Goal: Browse casually

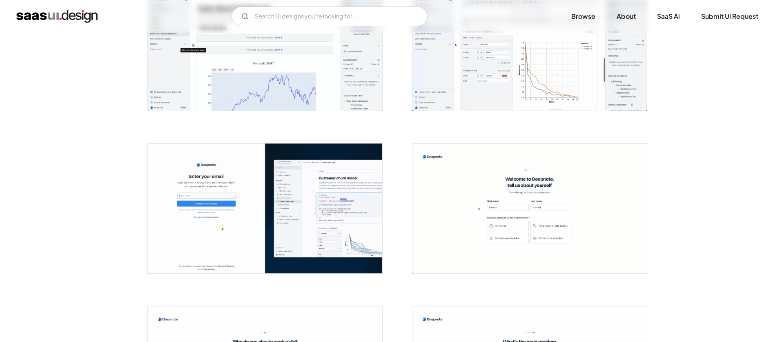
scroll to position [921, 0]
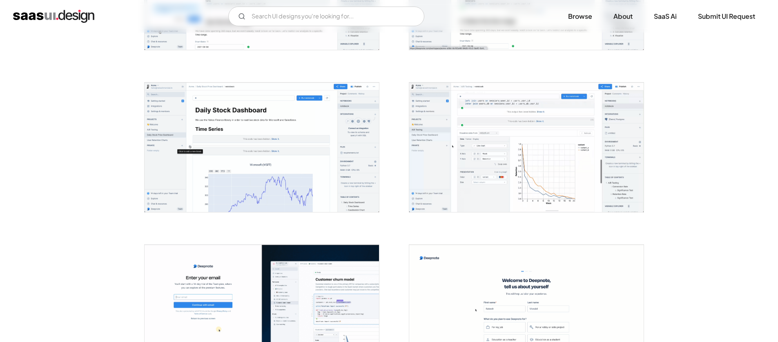
click at [501, 151] on img "open lightbox" at bounding box center [526, 147] width 234 height 130
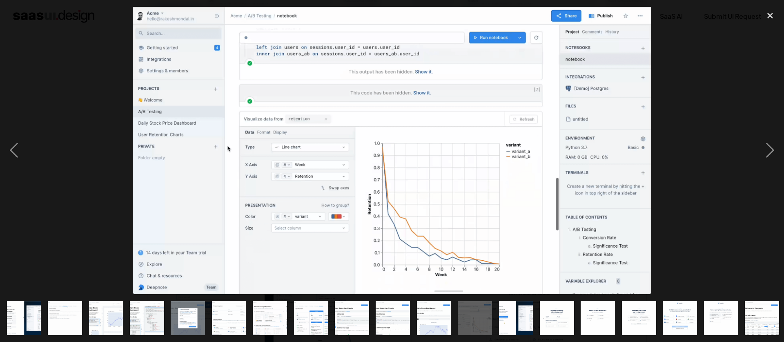
click at [544, 302] on img "show item 14 of 25" at bounding box center [557, 318] width 62 height 34
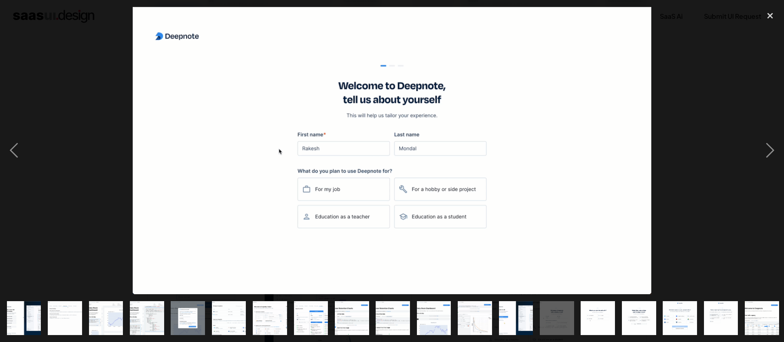
click at [596, 307] on img "show item 15 of 25" at bounding box center [598, 318] width 62 height 34
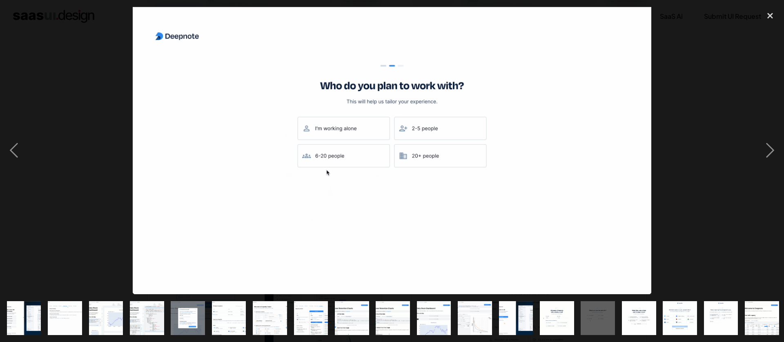
click at [649, 312] on img "show item 16 of 25" at bounding box center [639, 318] width 62 height 34
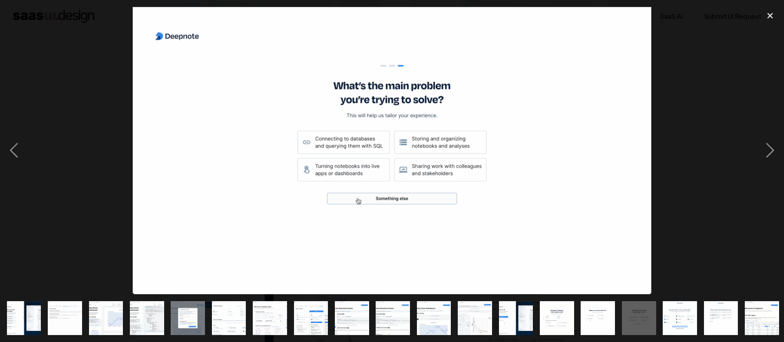
click at [688, 314] on img "show item 17 of 25" at bounding box center [680, 318] width 62 height 34
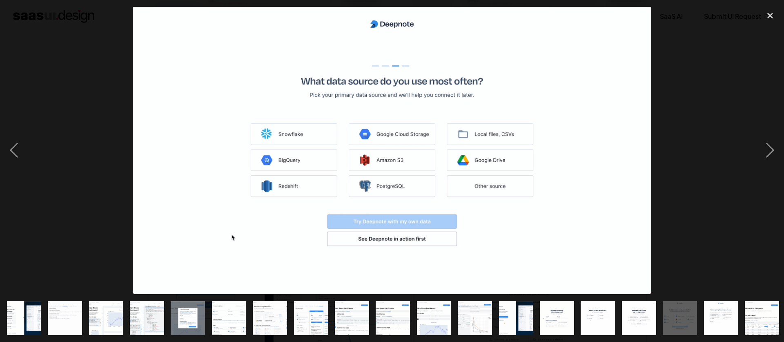
click at [731, 313] on img "show item 18 of 25" at bounding box center [721, 318] width 62 height 34
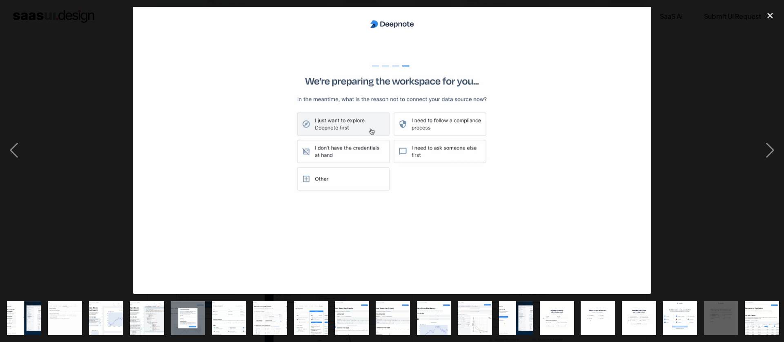
click at [757, 315] on img "show item 19 of 25" at bounding box center [762, 318] width 62 height 34
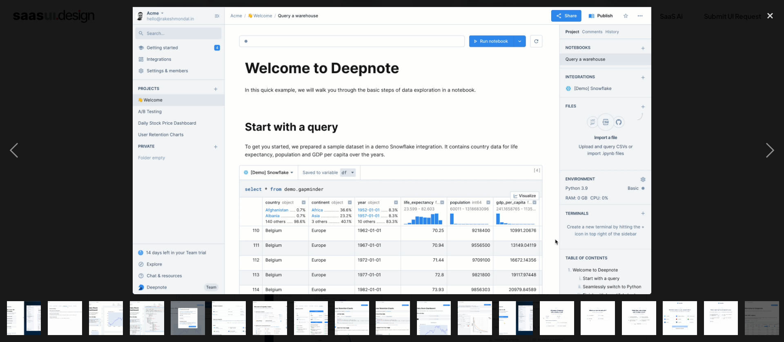
drag, startPoint x: 693, startPoint y: 322, endPoint x: 351, endPoint y: 289, distance: 344.1
click at [414, 296] on div at bounding box center [392, 318] width 784 height 48
click at [288, 320] on div "show item 7 of 25" at bounding box center [269, 318] width 41 height 48
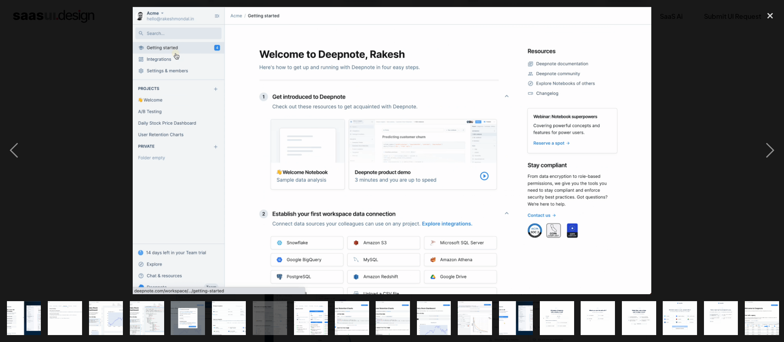
click at [311, 309] on img "show item 8 of 25" at bounding box center [311, 318] width 62 height 34
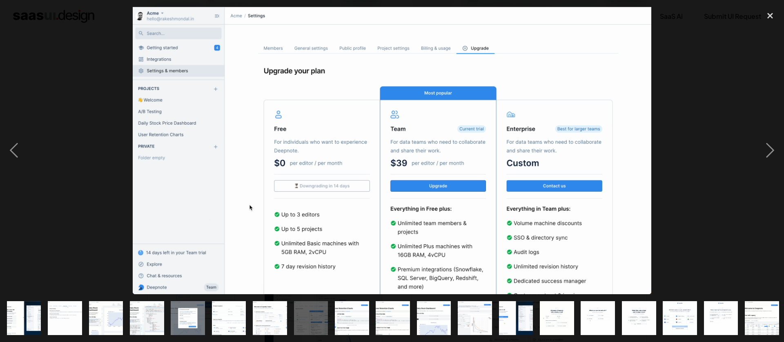
click at [271, 309] on img "show item 7 of 25" at bounding box center [270, 318] width 62 height 34
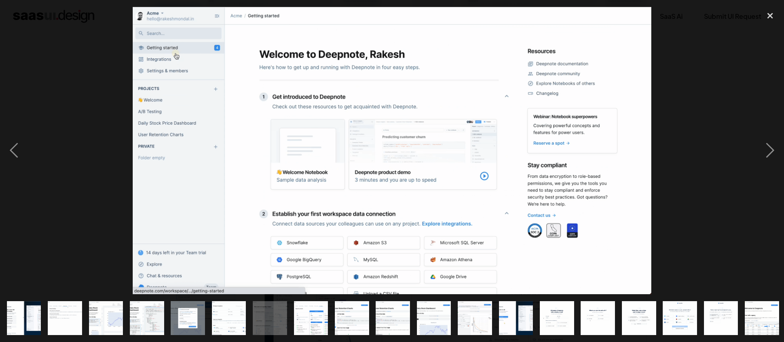
click at [53, 305] on img "show item 2 of 25" at bounding box center [65, 318] width 62 height 34
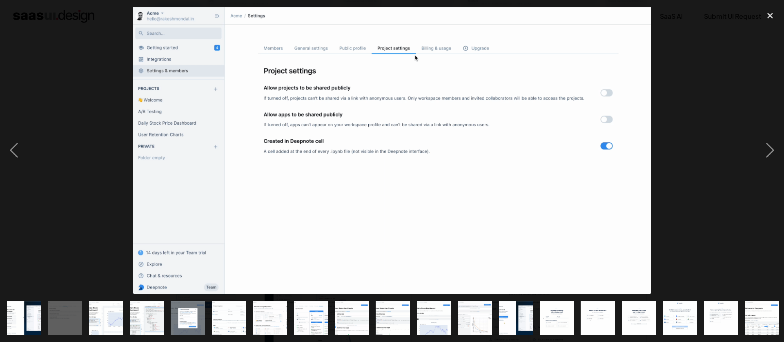
click at [106, 306] on img "show item 3 of 25" at bounding box center [106, 318] width 62 height 34
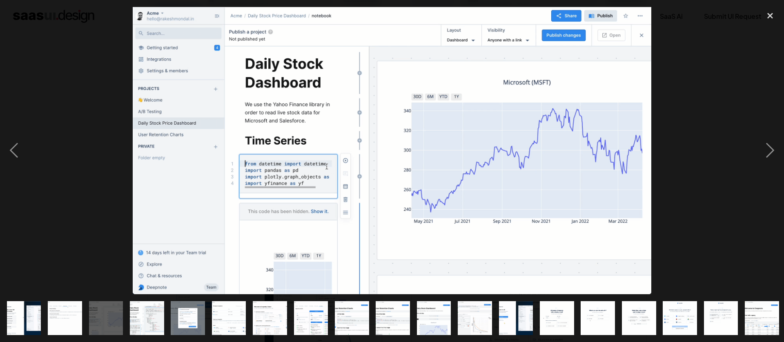
click at [147, 307] on img "show item 4 of 25" at bounding box center [147, 318] width 62 height 34
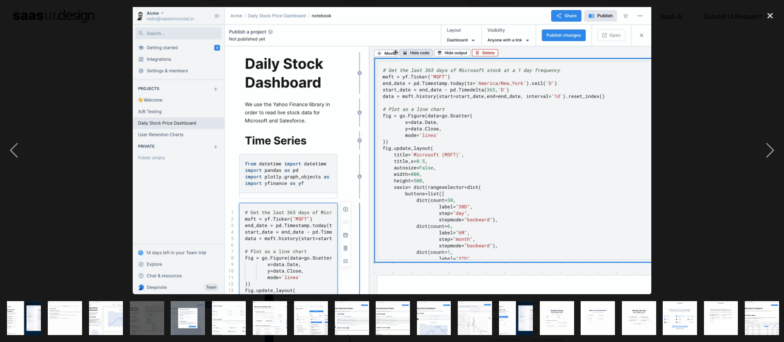
click at [234, 314] on img "show item 6 of 25" at bounding box center [229, 318] width 62 height 34
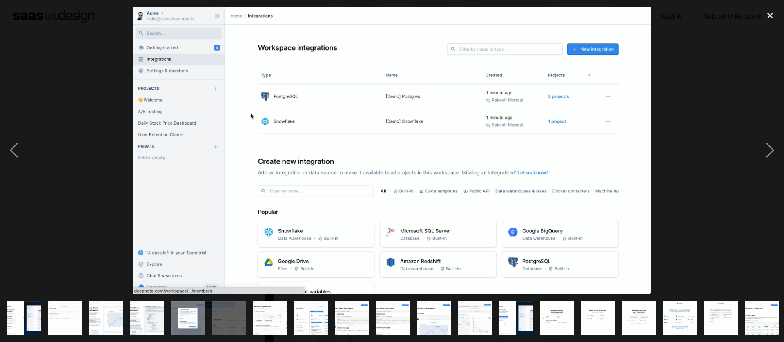
click at [260, 314] on img "show item 7 of 25" at bounding box center [270, 318] width 62 height 34
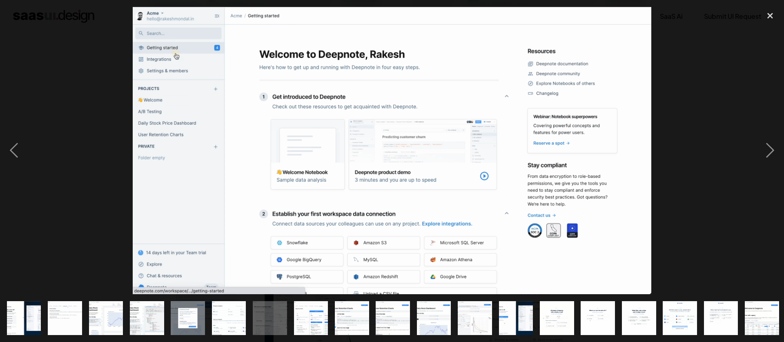
click at [312, 316] on img "show item 8 of 25" at bounding box center [311, 318] width 62 height 34
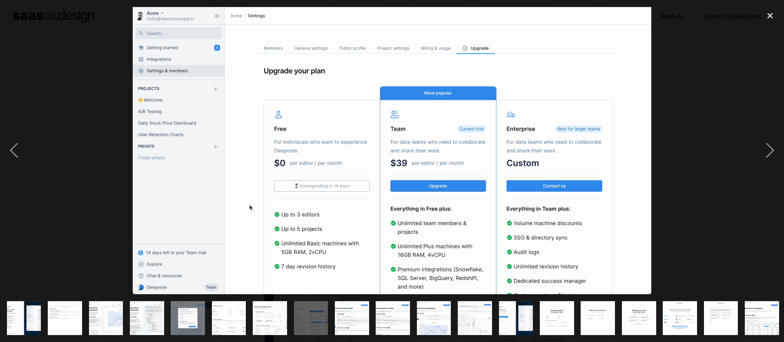
click at [352, 316] on img "show item 9 of 25" at bounding box center [352, 318] width 62 height 34
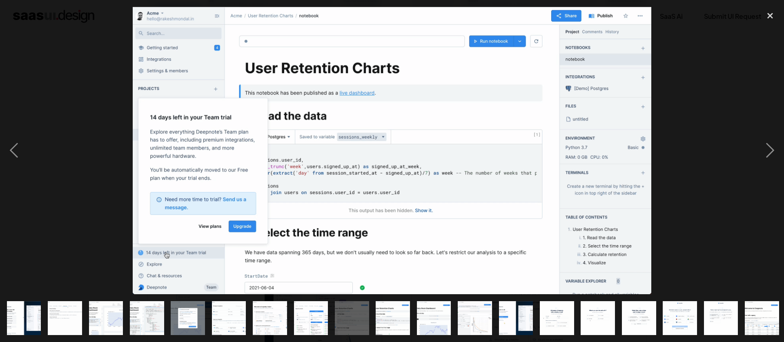
click at [389, 315] on img "show item 10 of 25" at bounding box center [393, 318] width 62 height 34
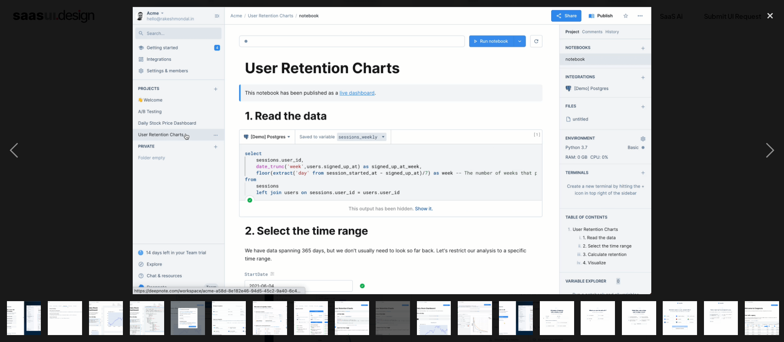
click at [441, 314] on img "show item 11 of 25" at bounding box center [434, 318] width 62 height 34
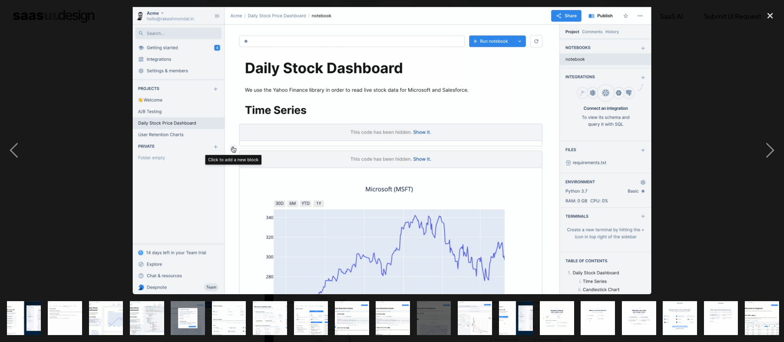
click at [461, 314] on img "show item 12 of 25" at bounding box center [475, 318] width 62 height 34
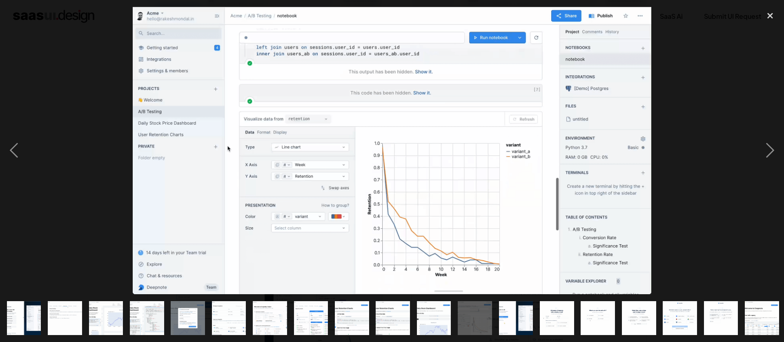
click at [501, 315] on img "show item 13 of 25" at bounding box center [516, 318] width 62 height 34
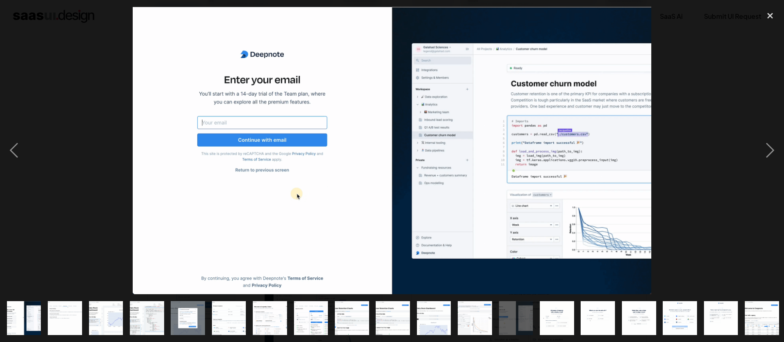
click at [471, 313] on img "show item 12 of 25" at bounding box center [475, 318] width 62 height 34
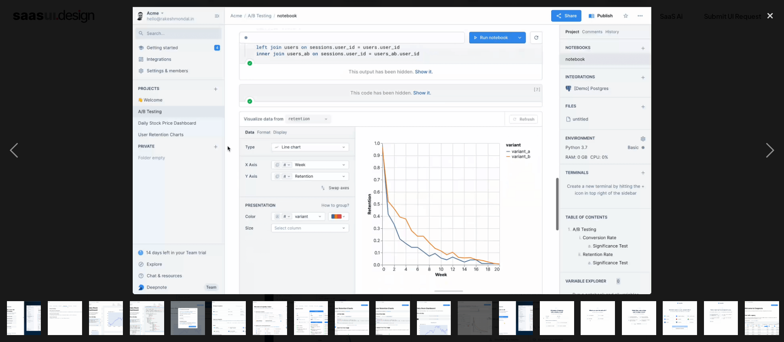
click at [551, 318] on img "show item 14 of 25" at bounding box center [557, 318] width 62 height 34
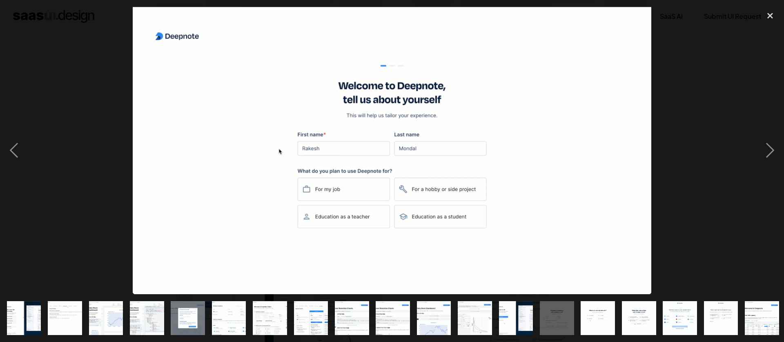
click at [387, 307] on img "show item 10 of 25" at bounding box center [393, 318] width 62 height 34
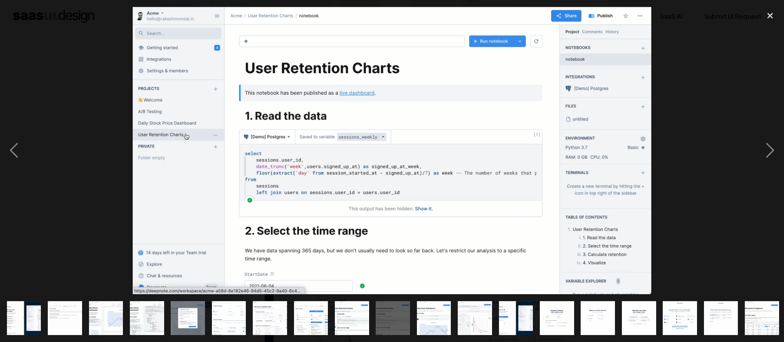
click at [403, 222] on img at bounding box center [392, 150] width 518 height 287
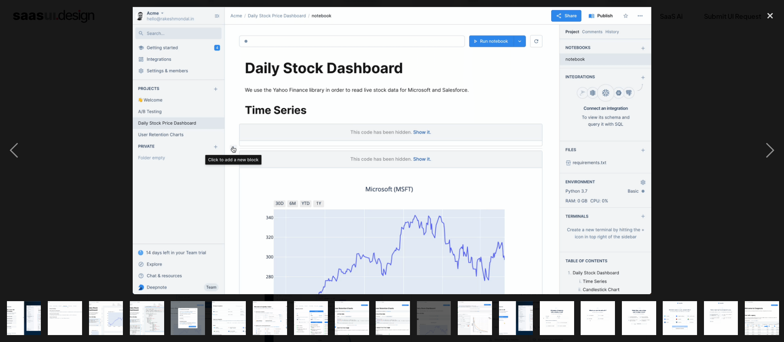
click at [355, 323] on img "show item 9 of 25" at bounding box center [352, 318] width 62 height 34
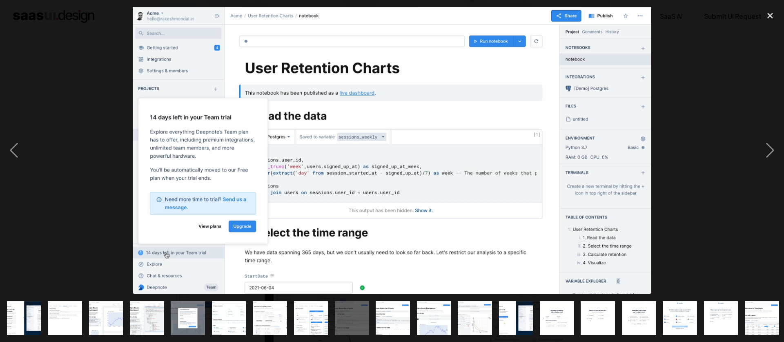
click at [314, 313] on img "show item 8 of 25" at bounding box center [311, 318] width 62 height 34
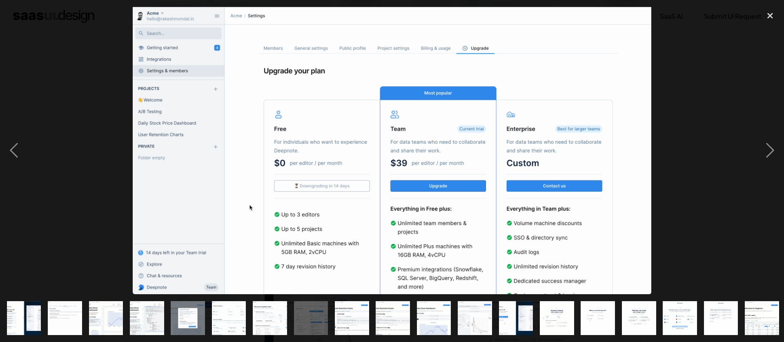
click at [363, 309] on img "show item 9 of 25" at bounding box center [352, 318] width 62 height 34
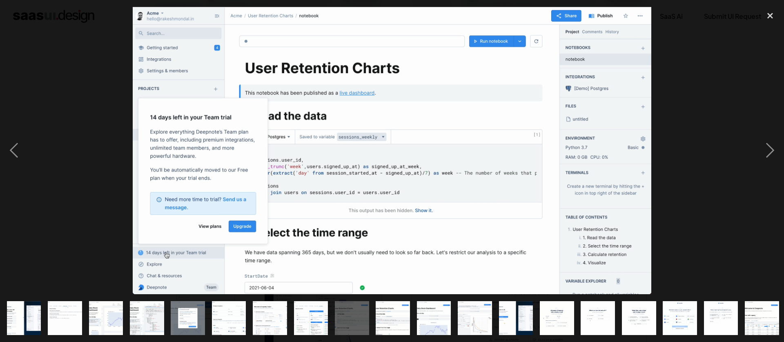
click at [316, 301] on img "show item 8 of 25" at bounding box center [311, 318] width 62 height 34
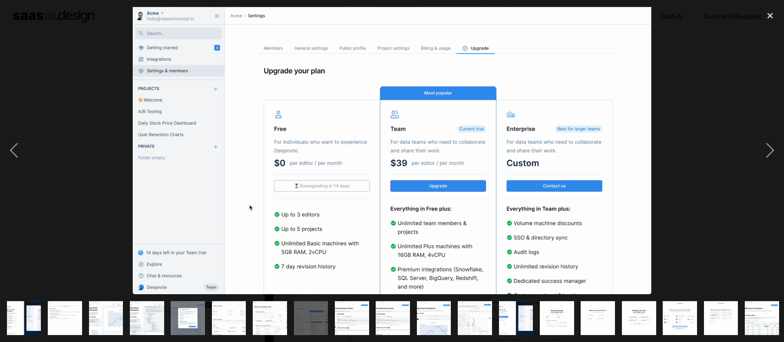
click at [263, 313] on img "show item 7 of 25" at bounding box center [270, 318] width 62 height 34
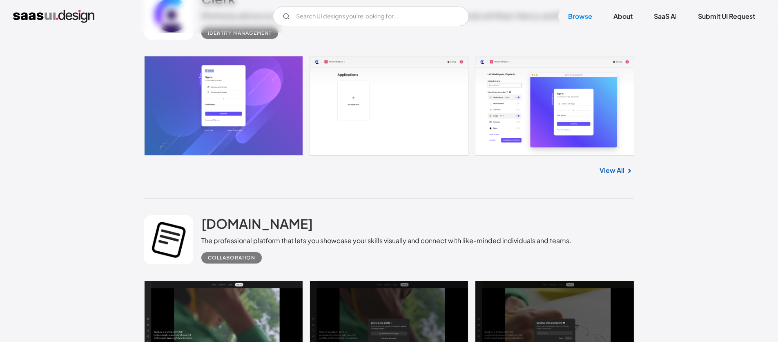
scroll to position [4827, 0]
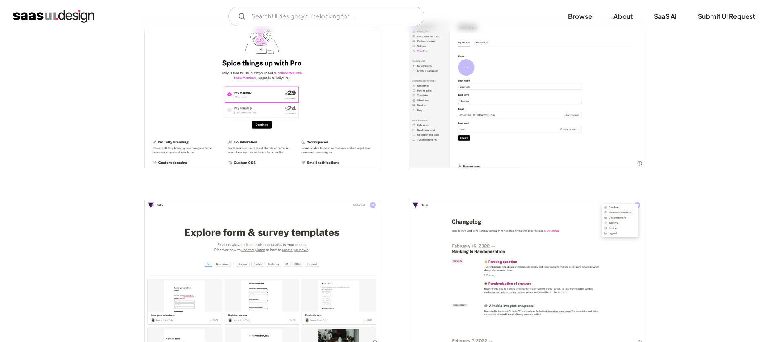
scroll to position [1802, 0]
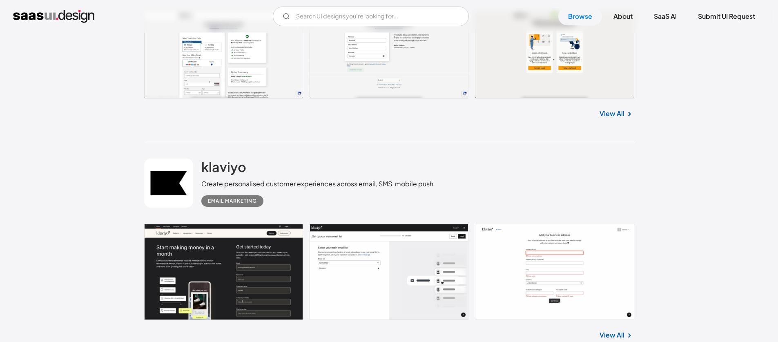
scroll to position [4561, 0]
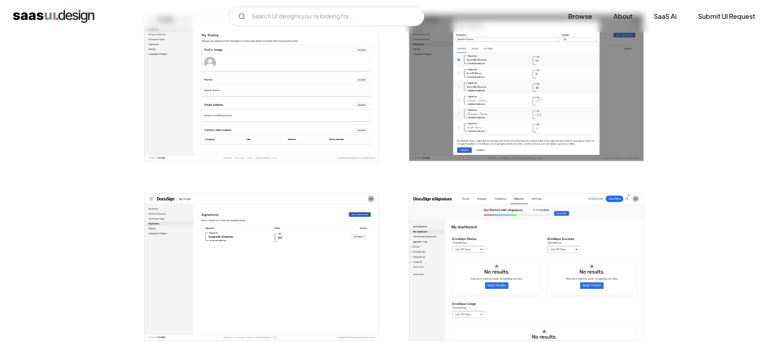
scroll to position [2012, 0]
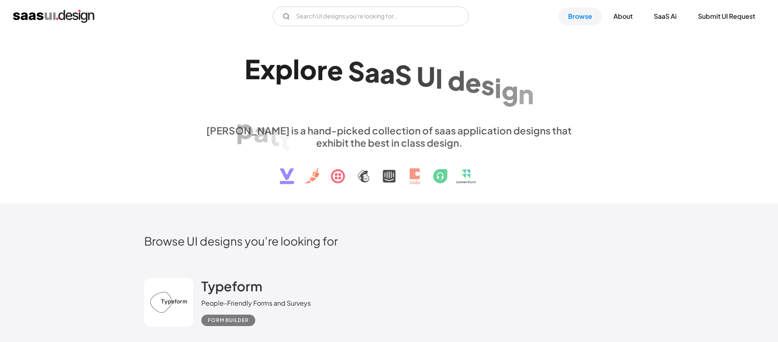
scroll to position [4256, 0]
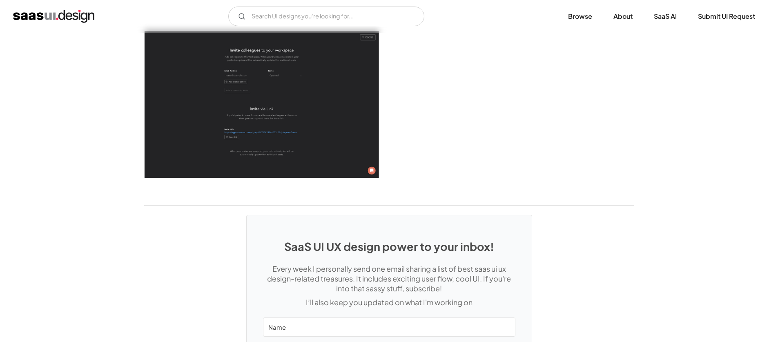
scroll to position [2441, 0]
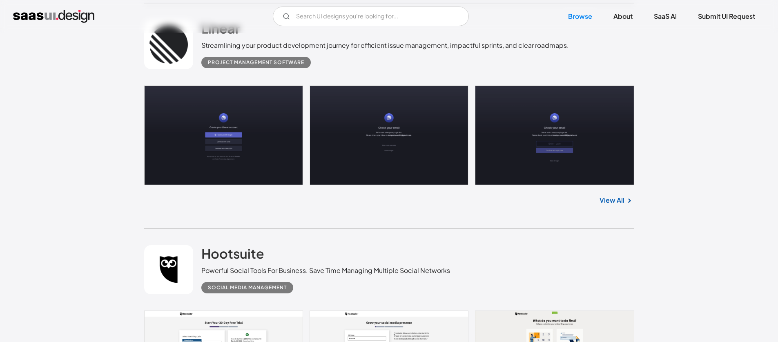
scroll to position [4391, 0]
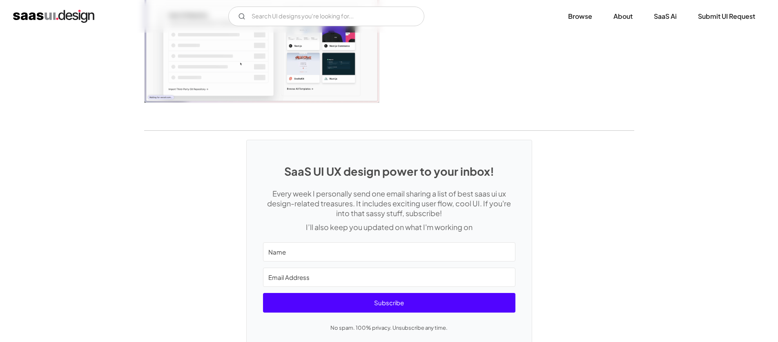
scroll to position [1475, 0]
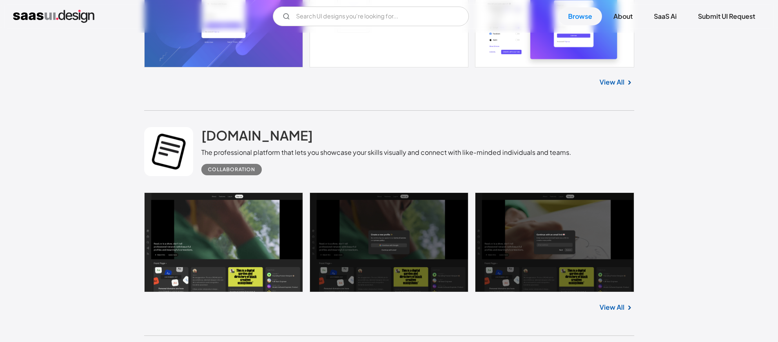
scroll to position [4966, 0]
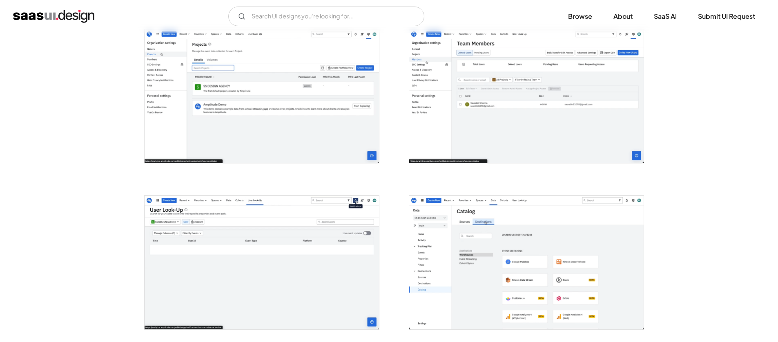
scroll to position [1831, 0]
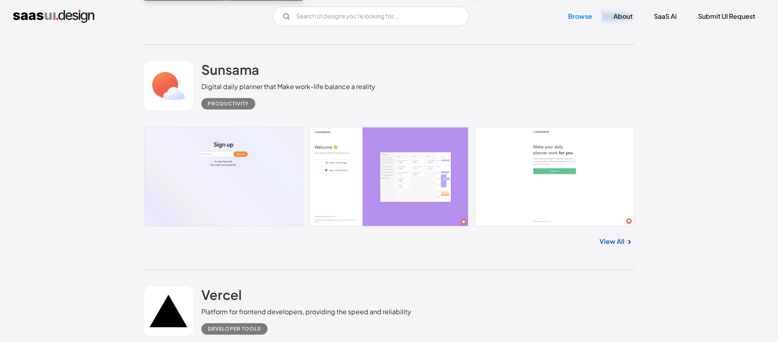
scroll to position [5421, 0]
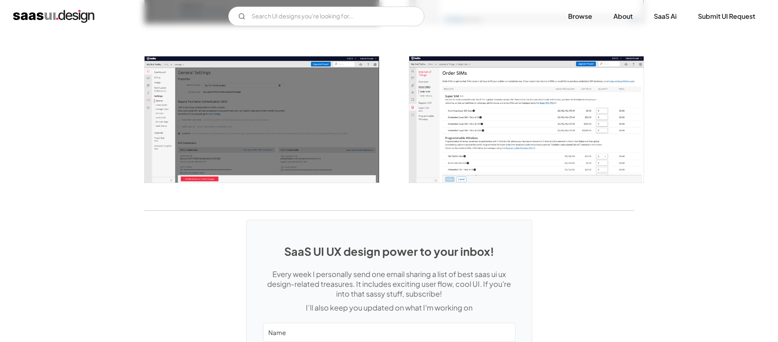
scroll to position [1133, 0]
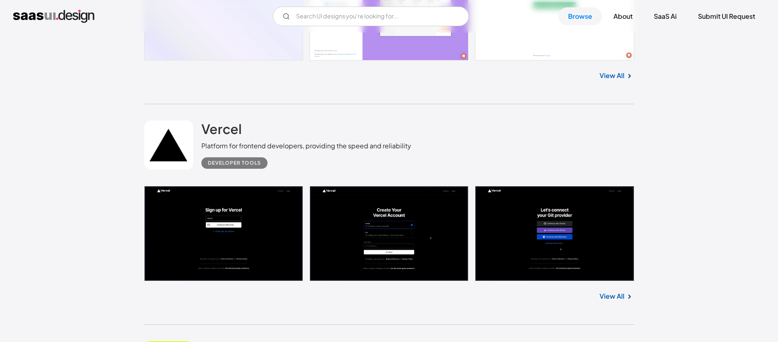
scroll to position [5647, 0]
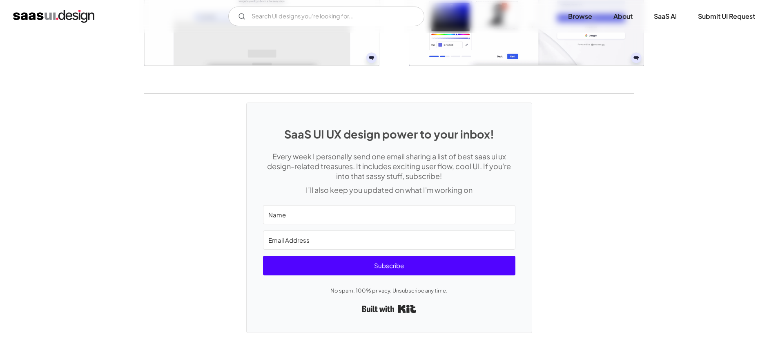
scroll to position [1939, 0]
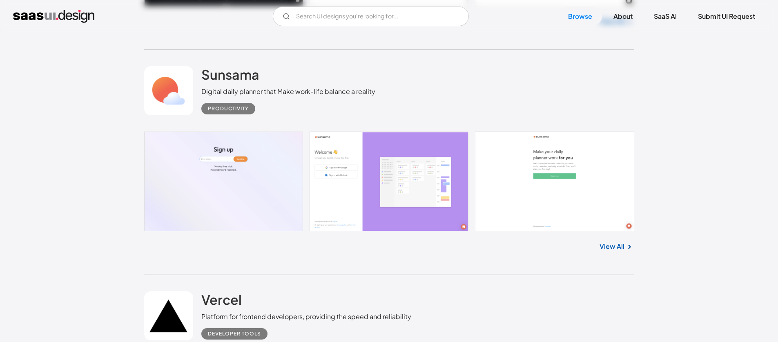
scroll to position [5433, 0]
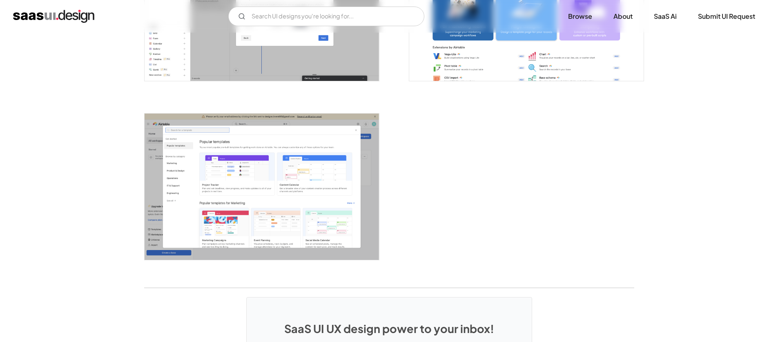
scroll to position [2283, 0]
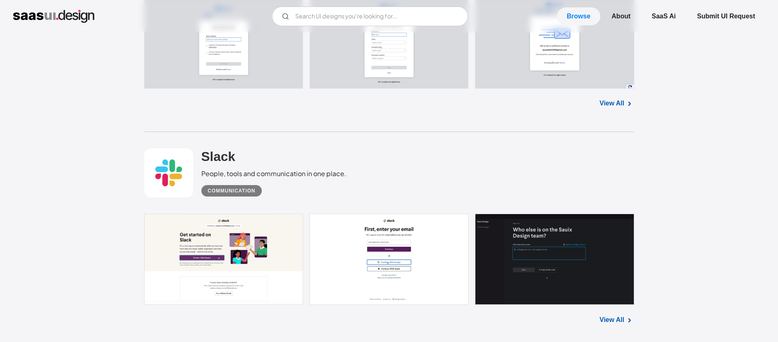
scroll to position [6440, 0]
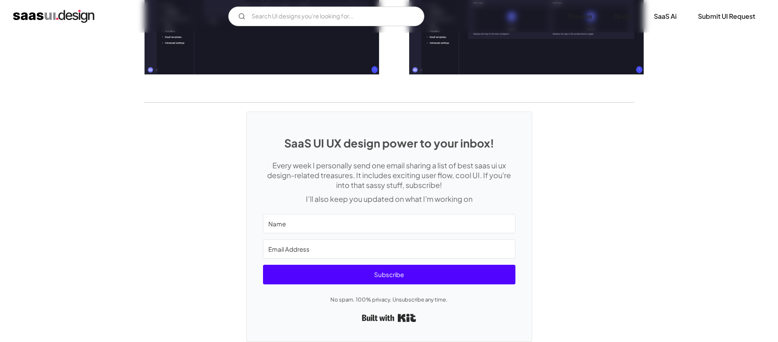
scroll to position [1904, 0]
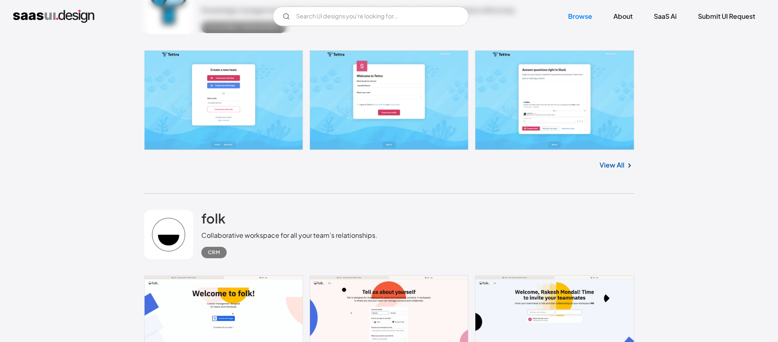
scroll to position [7964, 0]
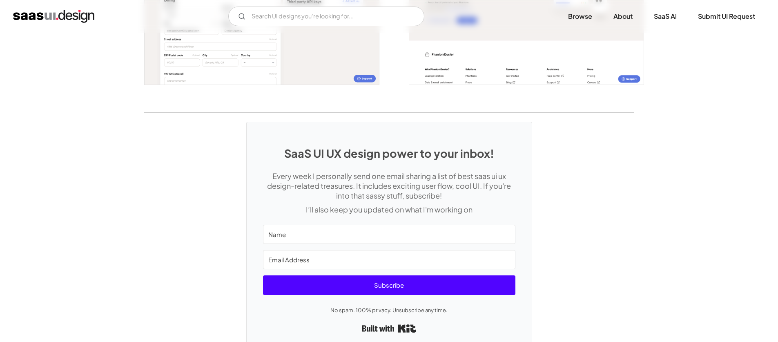
scroll to position [1726, 0]
